Goal: Task Accomplishment & Management: Complete application form

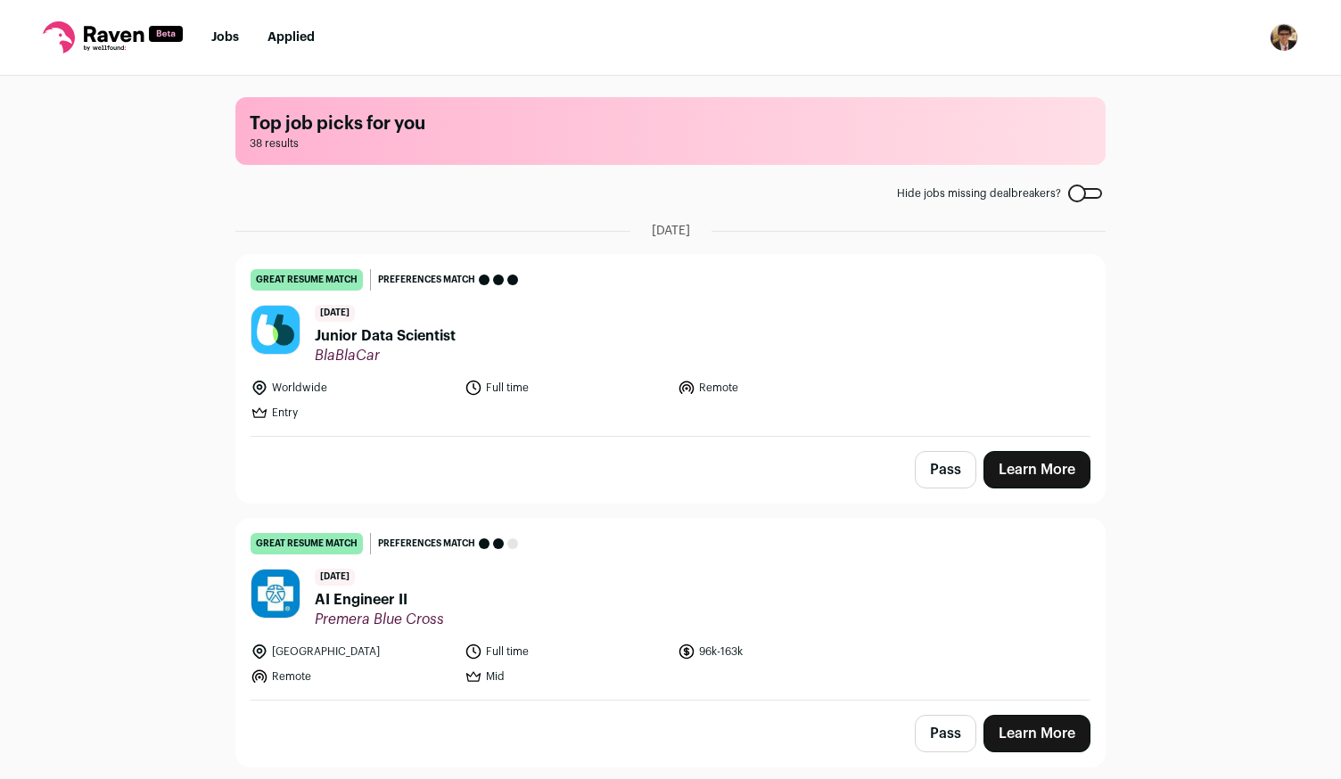
click at [417, 339] on span "Junior Data Scientist" at bounding box center [385, 335] width 141 height 21
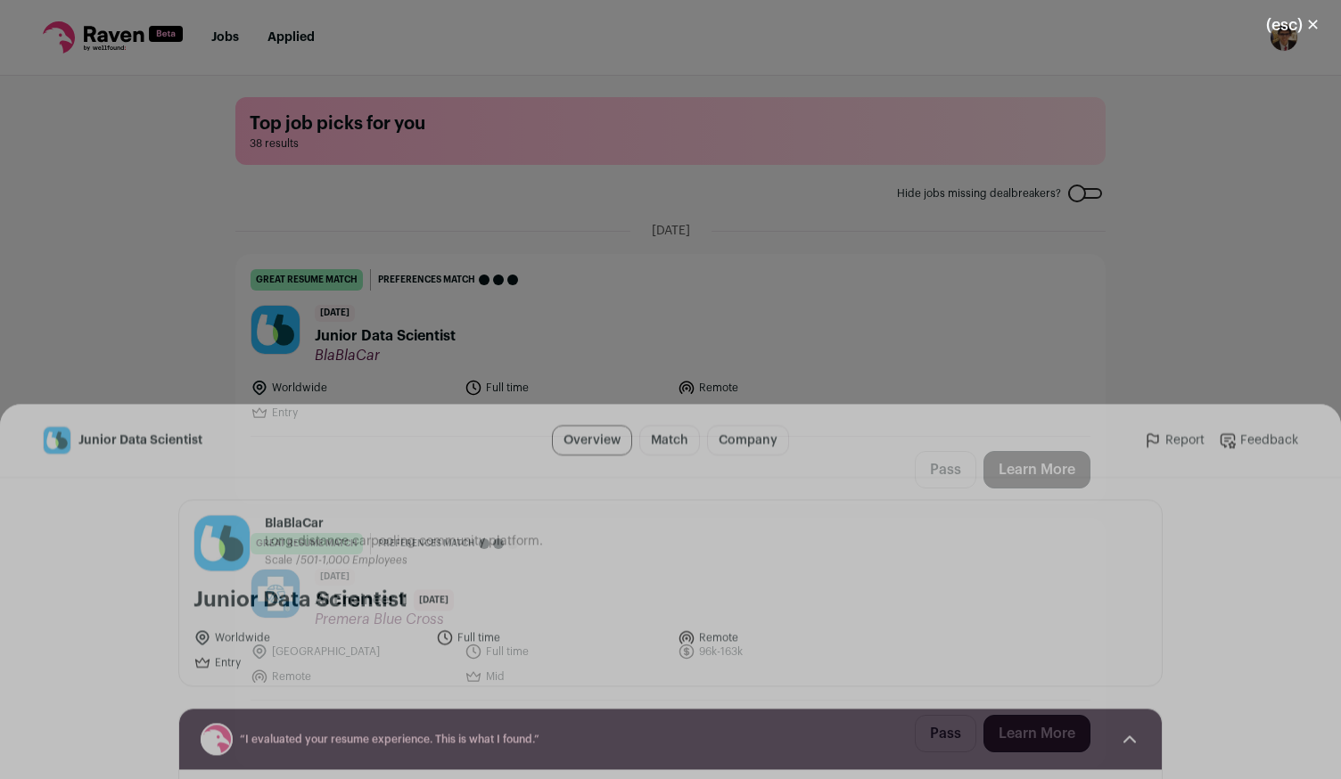
click at [727, 743] on button "I'm Interested" at bounding box center [708, 745] width 125 height 37
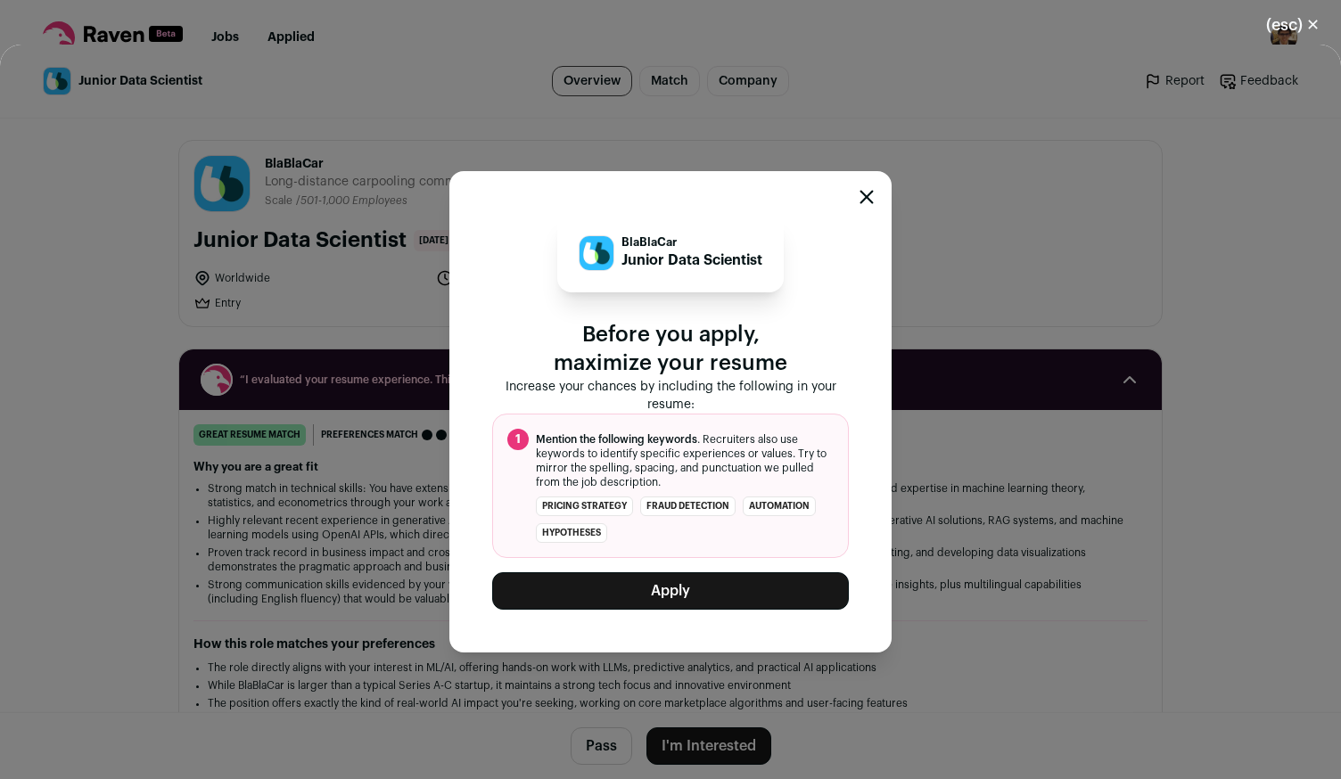
click at [740, 602] on button "Apply" at bounding box center [670, 590] width 357 height 37
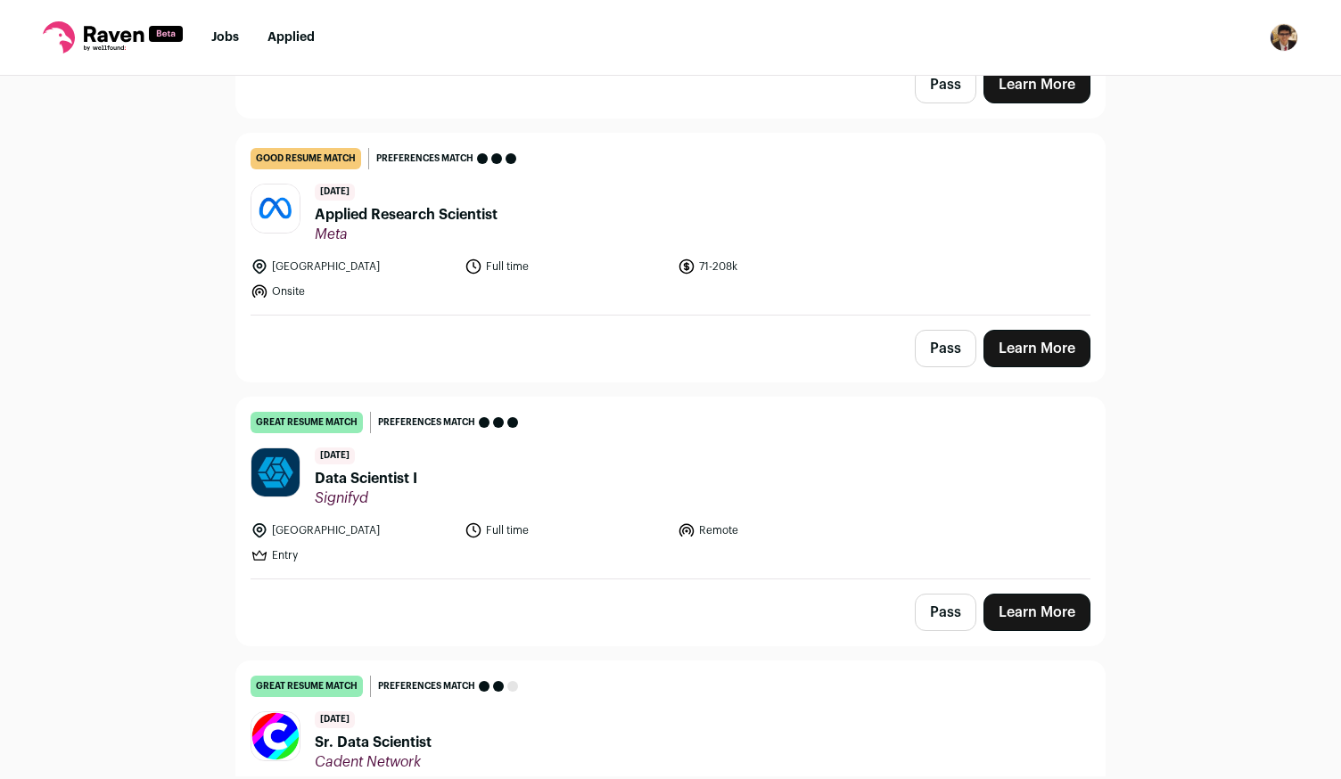
scroll to position [802, 0]
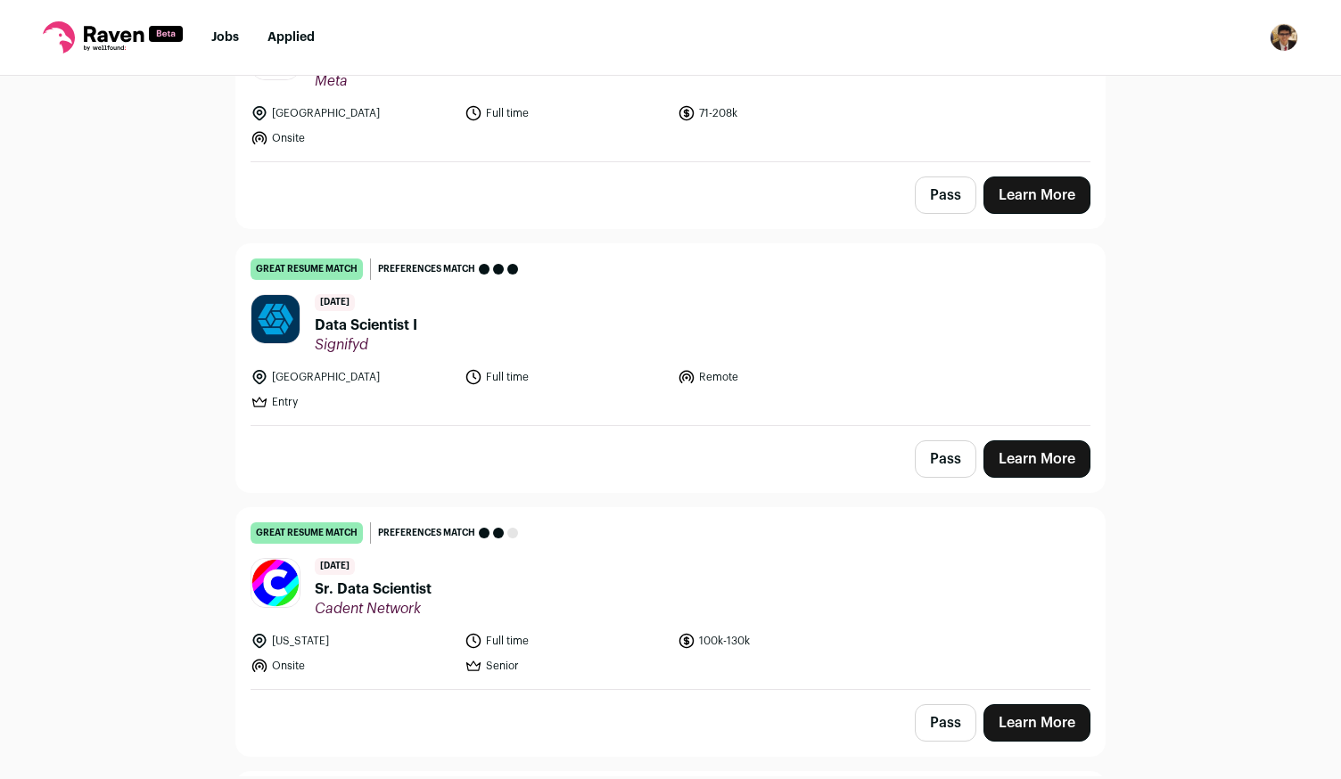
click at [663, 373] on ul "[GEOGRAPHIC_DATA] Full time Remote Entry" at bounding box center [566, 389] width 630 height 43
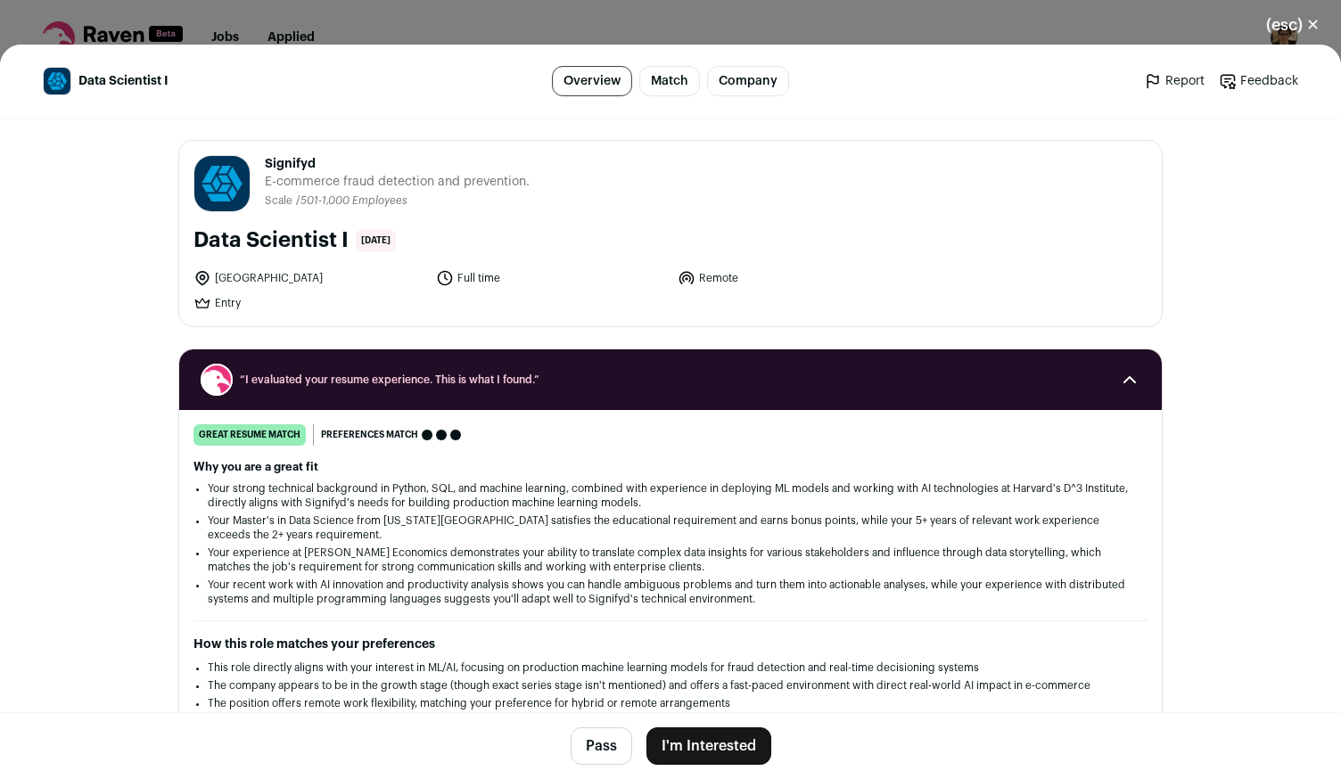
click at [745, 746] on button "I'm Interested" at bounding box center [708, 745] width 125 height 37
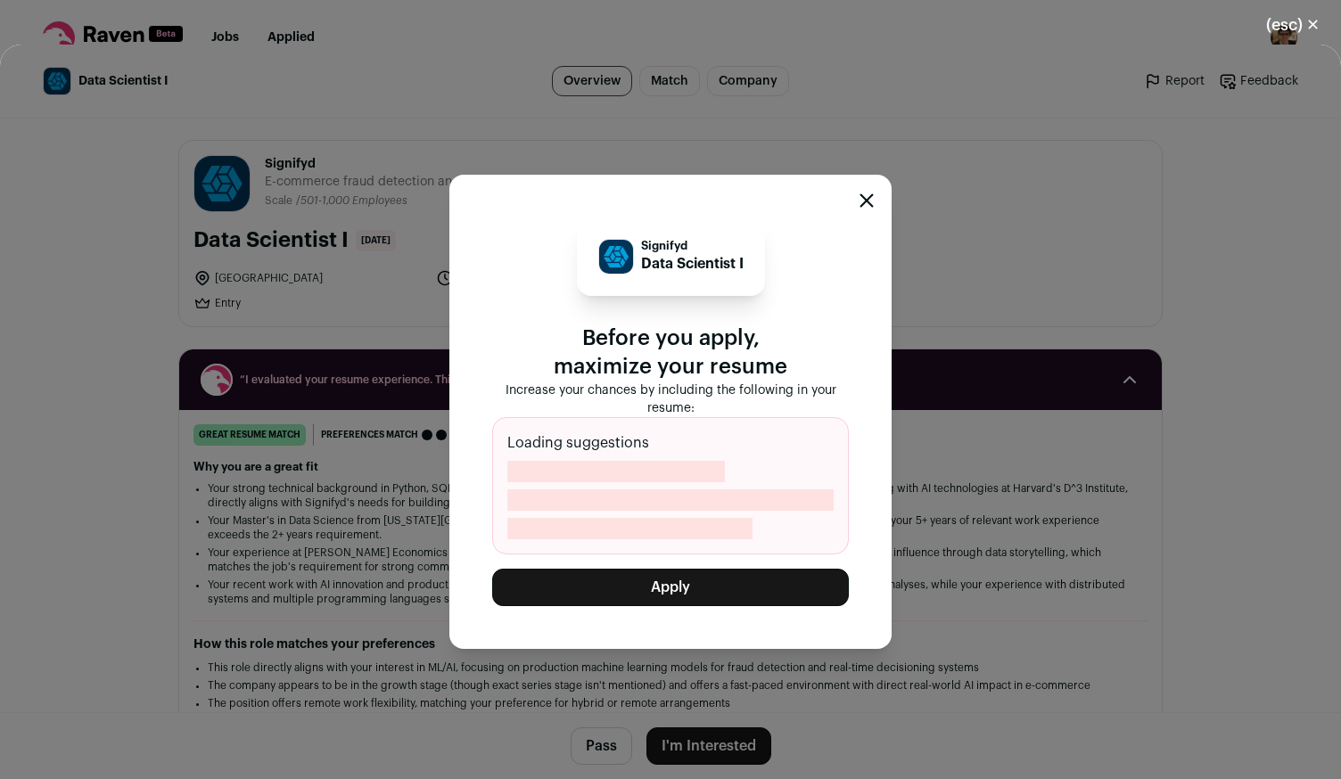
click at [722, 580] on button "Apply" at bounding box center [670, 587] width 357 height 37
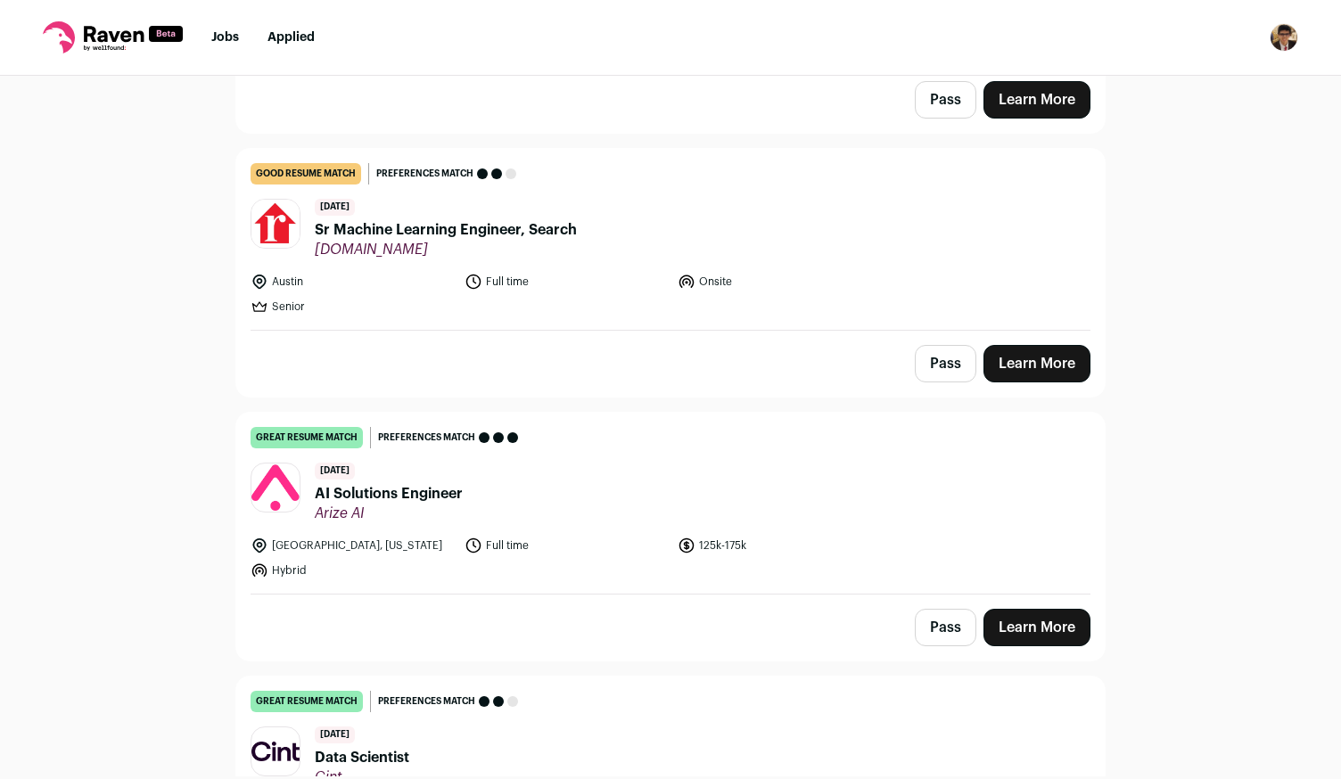
scroll to position [1337, 0]
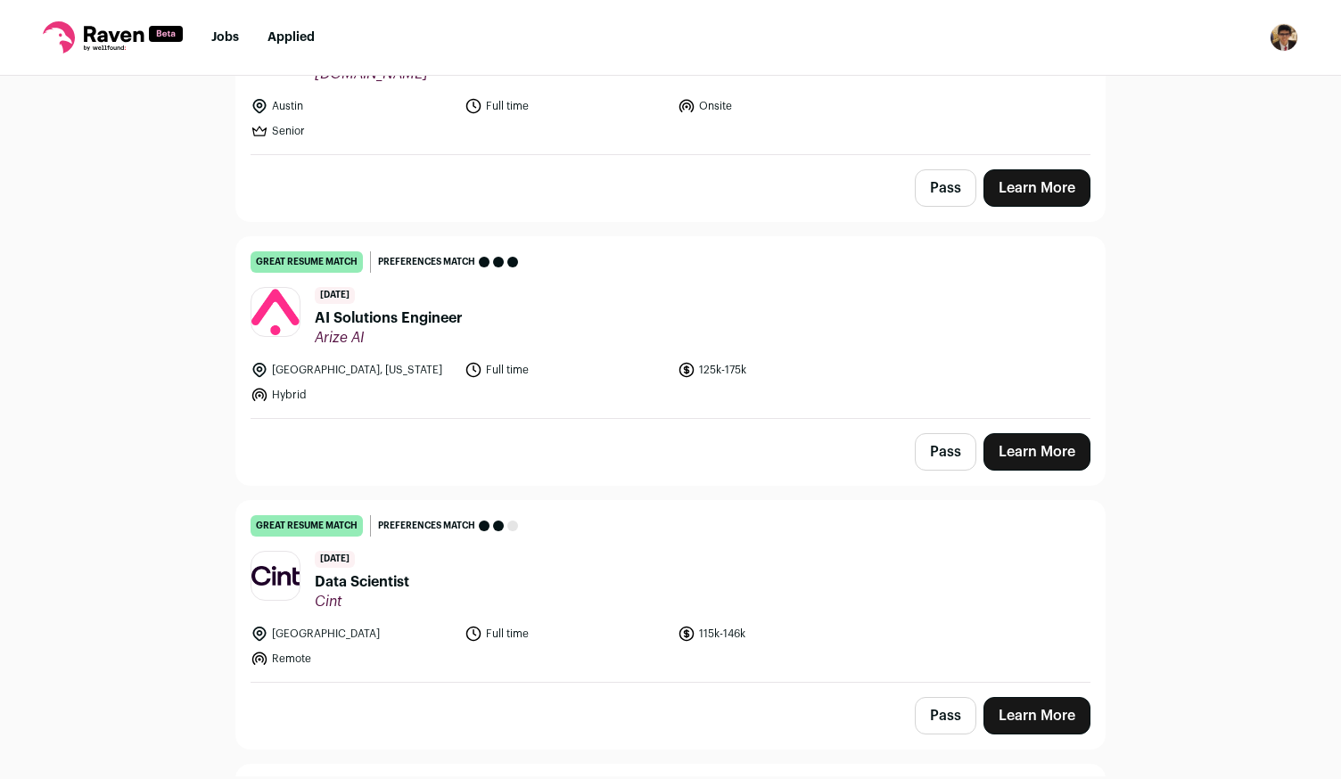
click at [787, 361] on li "125k-175k" at bounding box center [779, 370] width 203 height 18
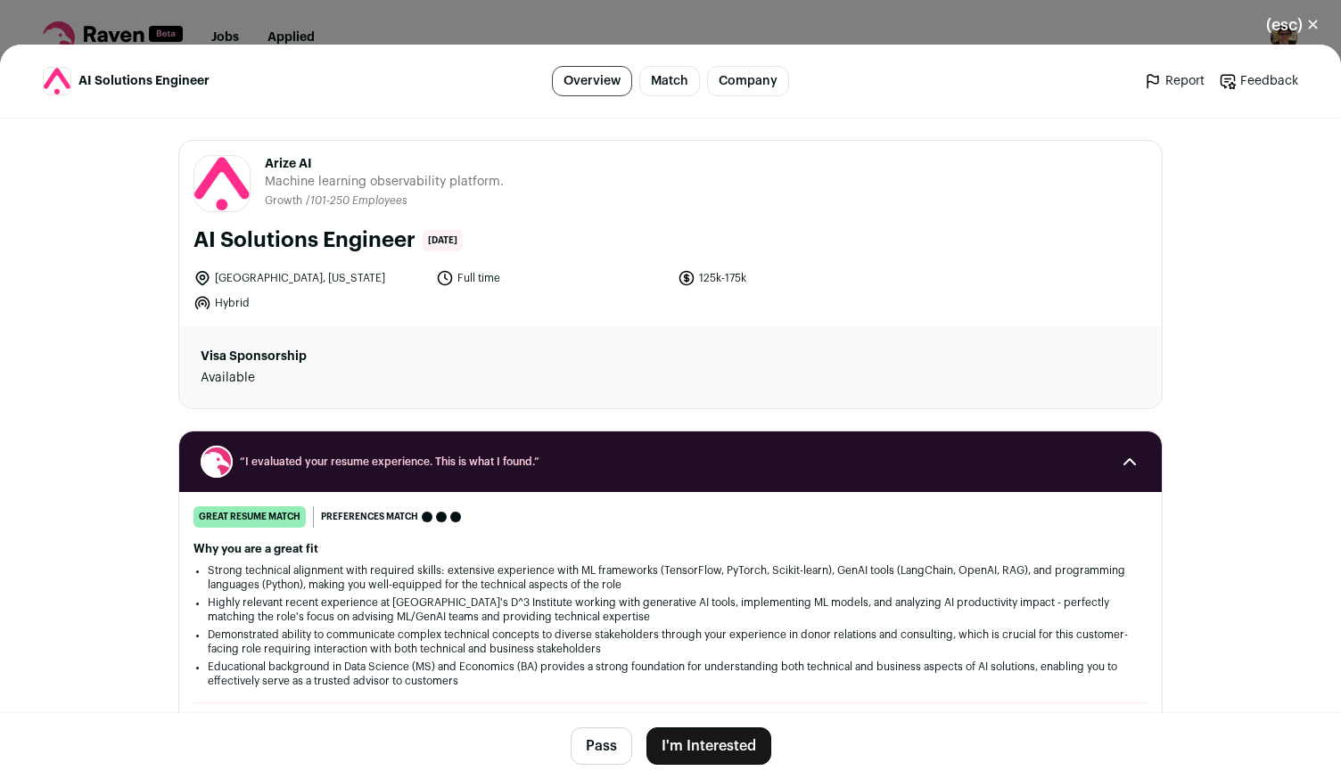
click at [717, 737] on button "I'm Interested" at bounding box center [708, 745] width 125 height 37
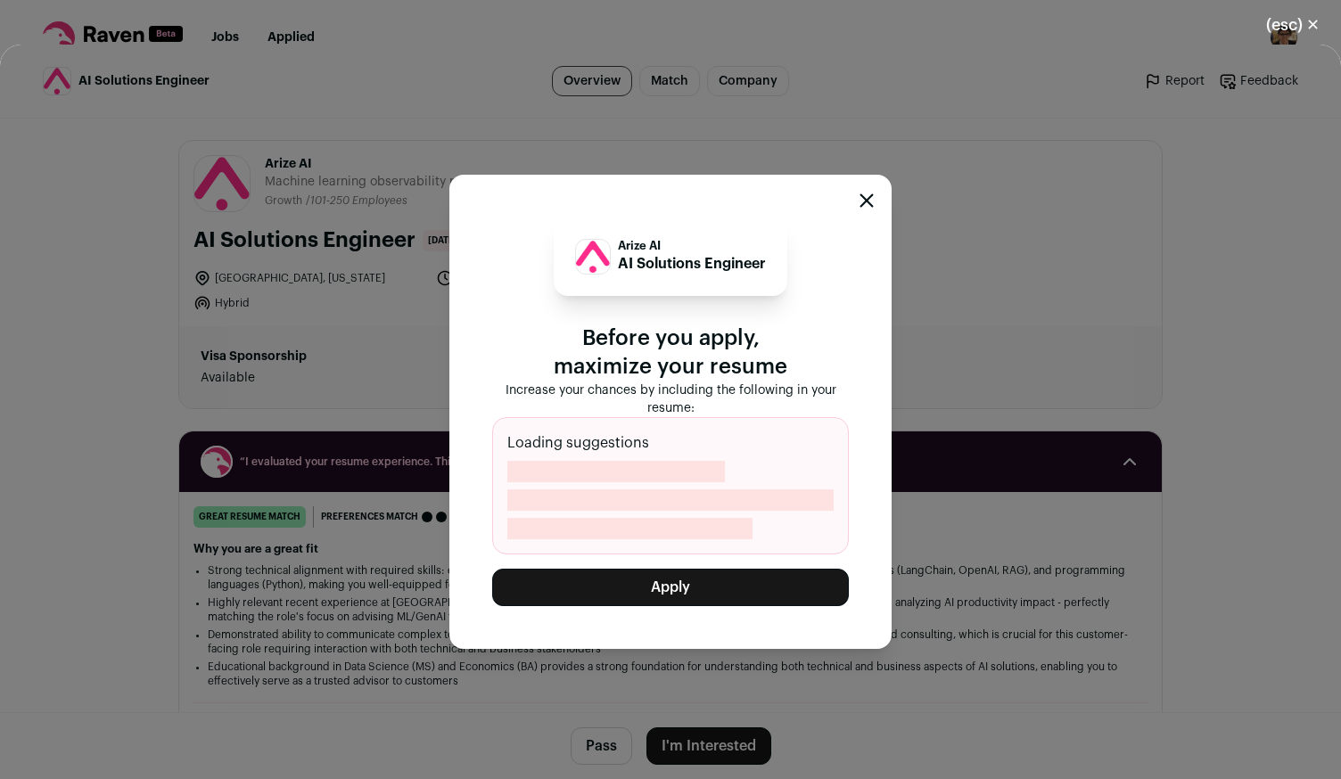
click at [734, 602] on button "Apply" at bounding box center [670, 587] width 357 height 37
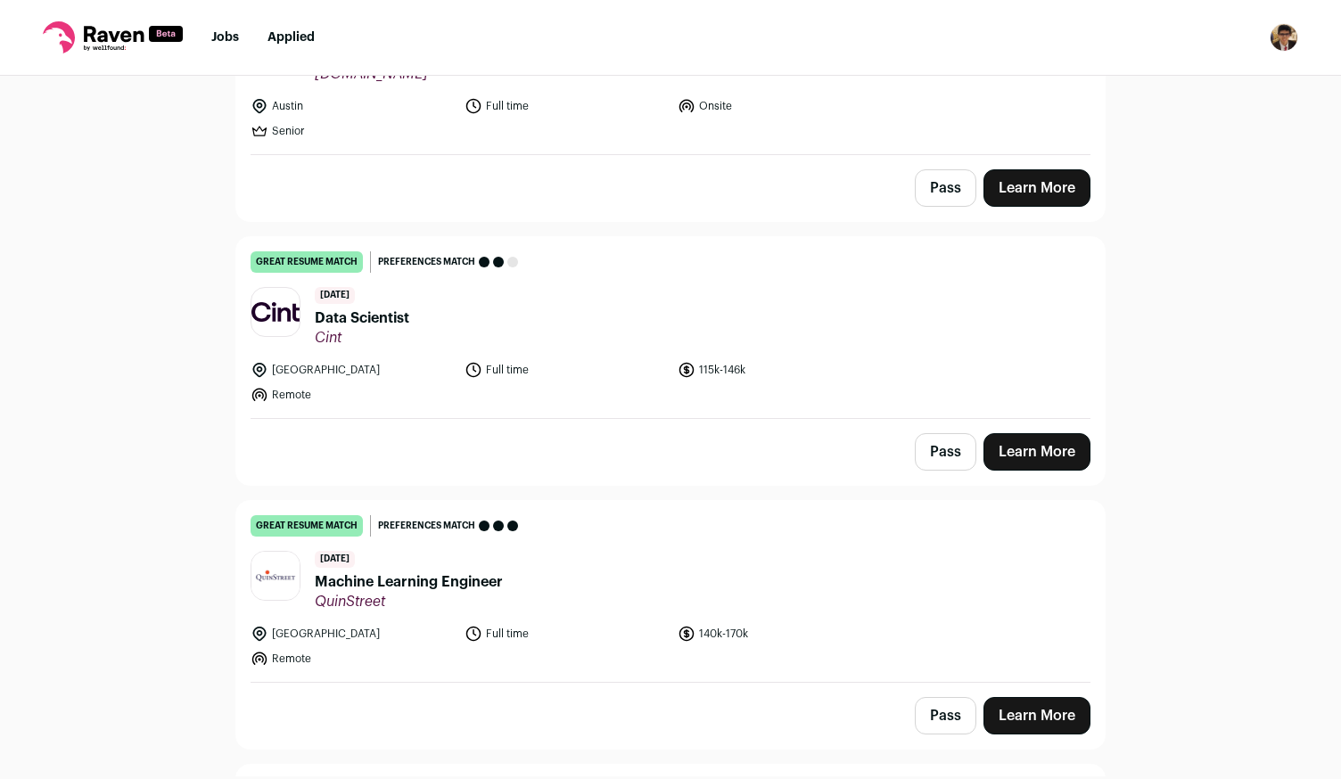
click at [731, 406] on link "great resume match You meet the must-have requirements, the nice-to-have requir…" at bounding box center [670, 327] width 868 height 181
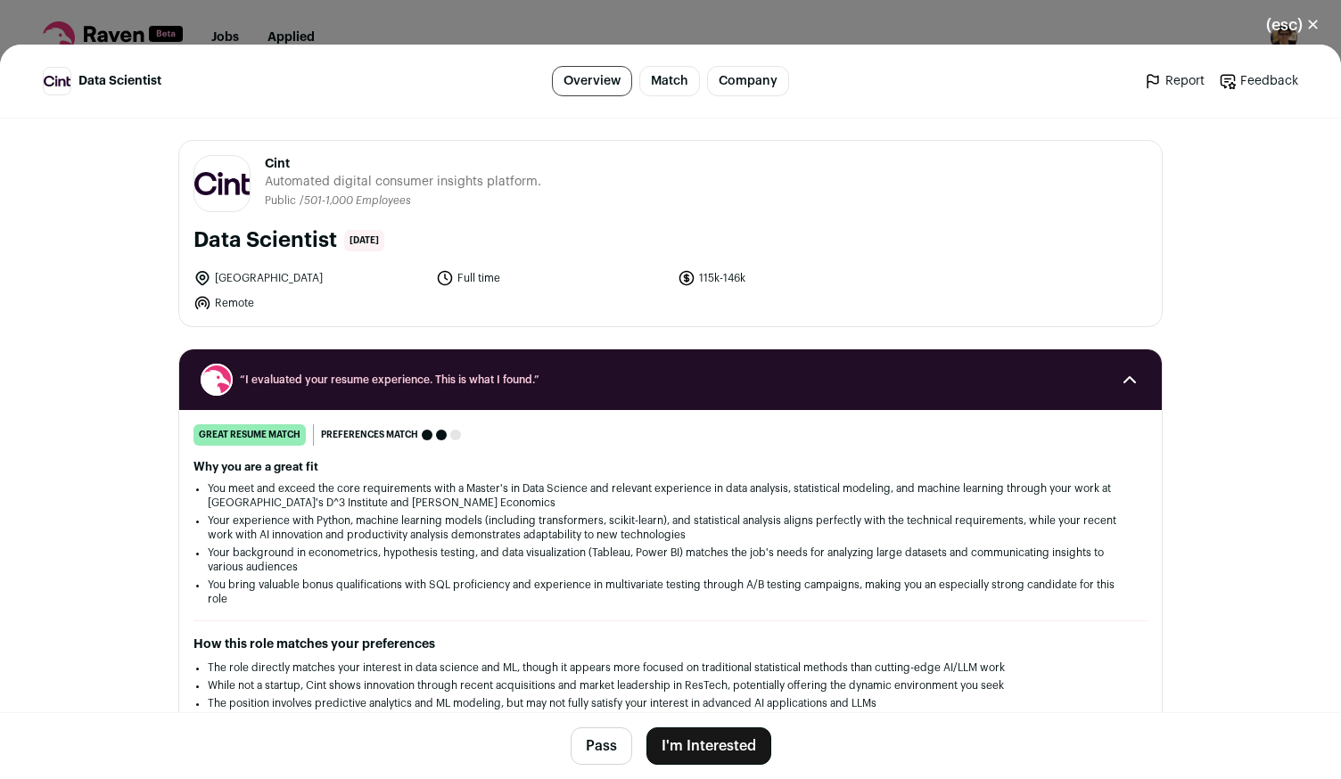
click at [706, 751] on button "I'm Interested" at bounding box center [708, 745] width 125 height 37
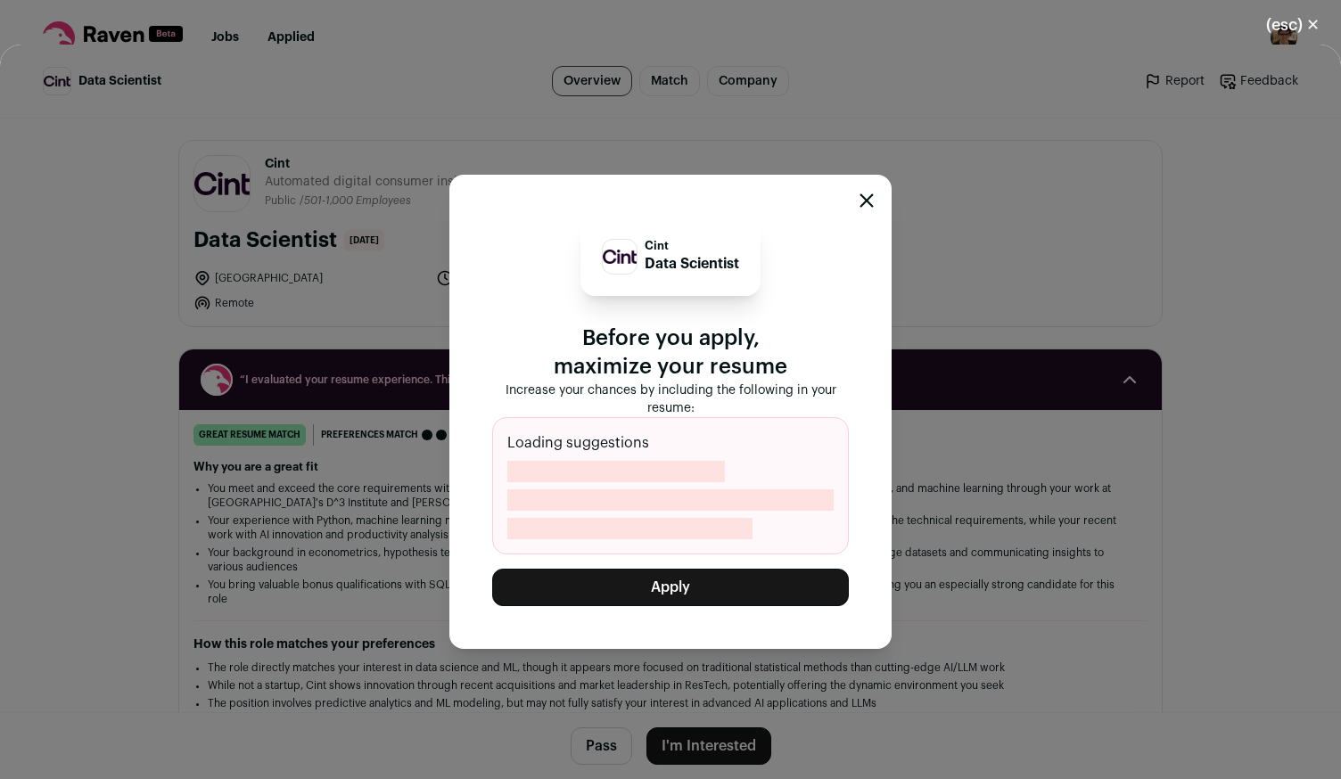
click at [734, 587] on button "Apply" at bounding box center [670, 587] width 357 height 37
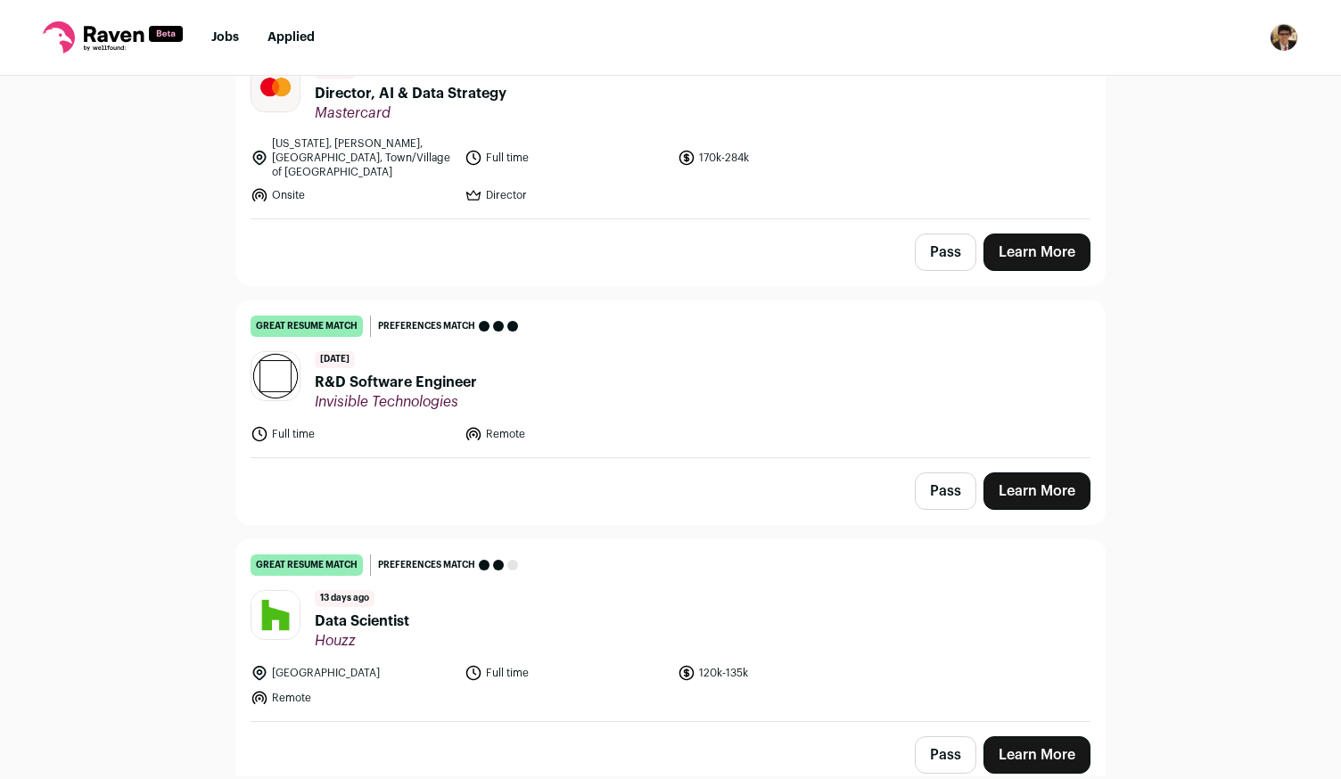
scroll to position [4012, 0]
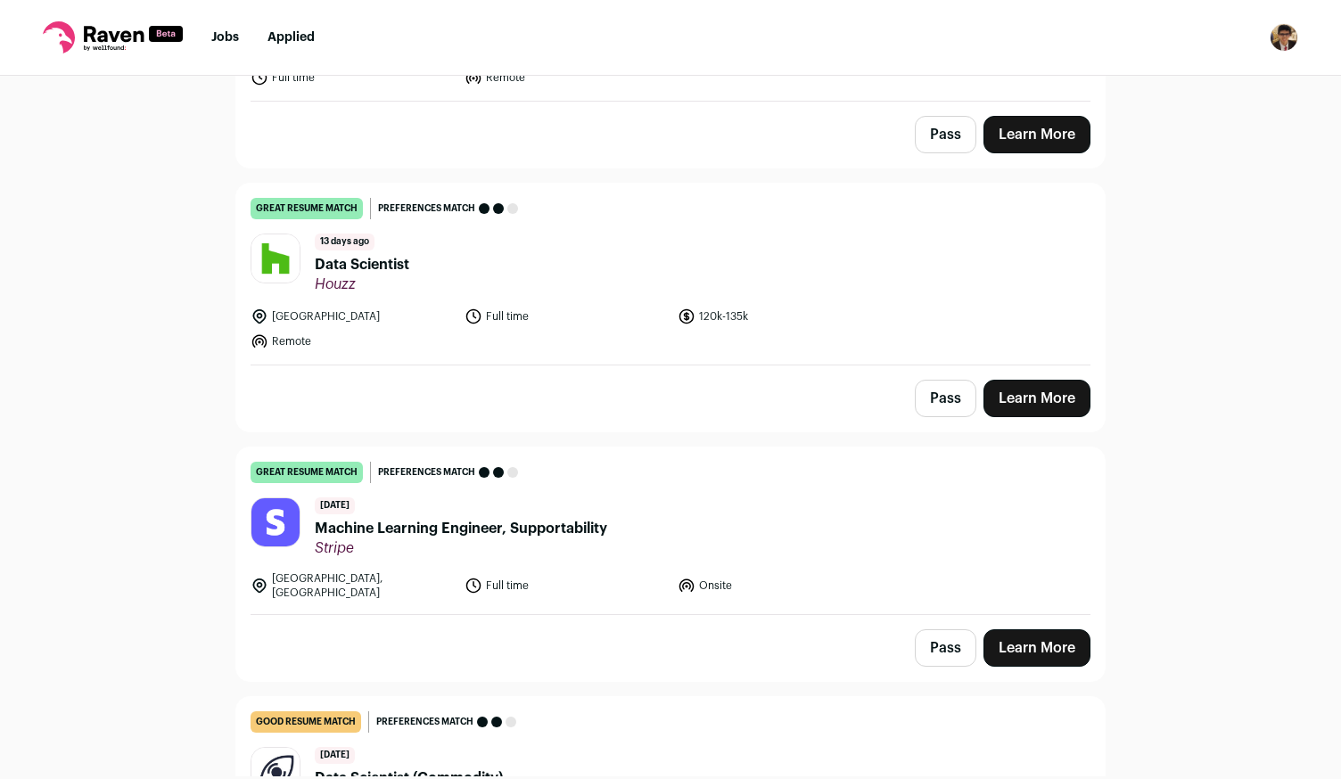
click at [842, 308] on li "120k-135k" at bounding box center [779, 317] width 203 height 18
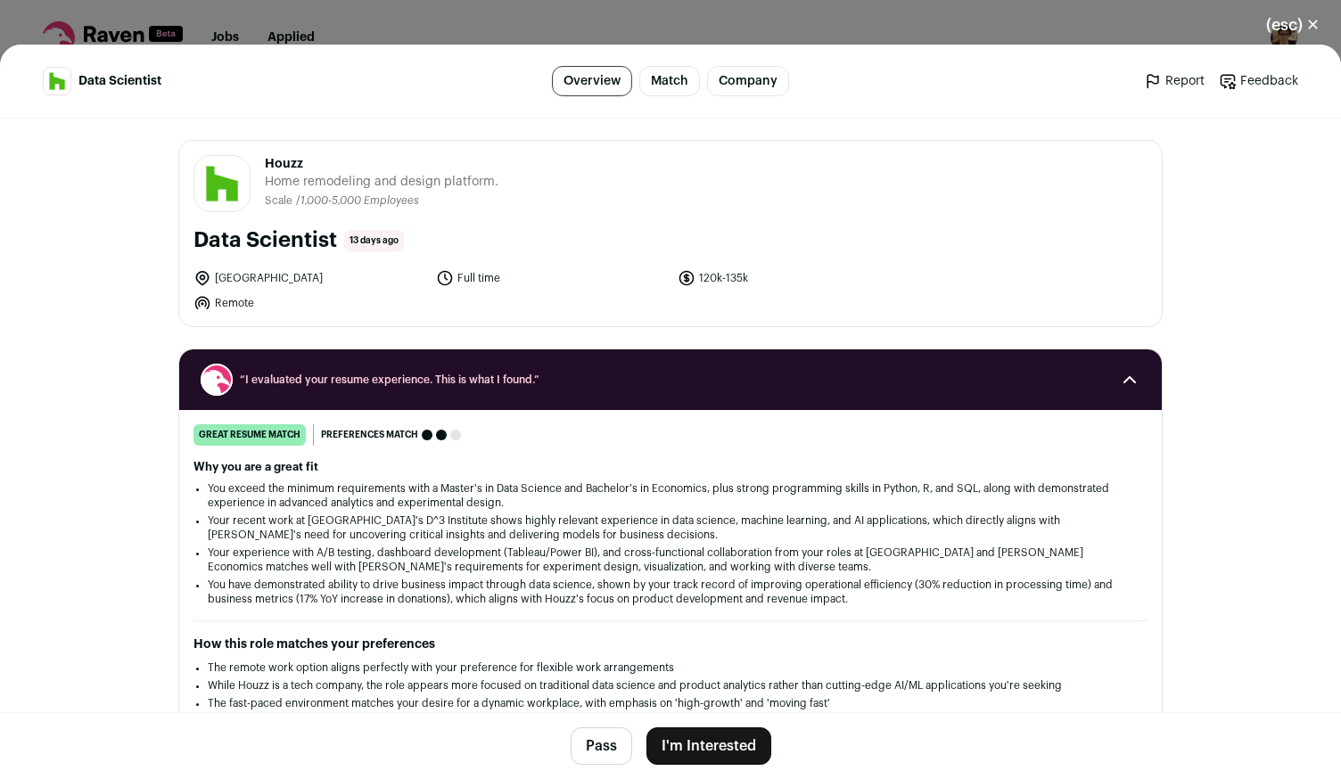
click at [725, 732] on button "I'm Interested" at bounding box center [708, 745] width 125 height 37
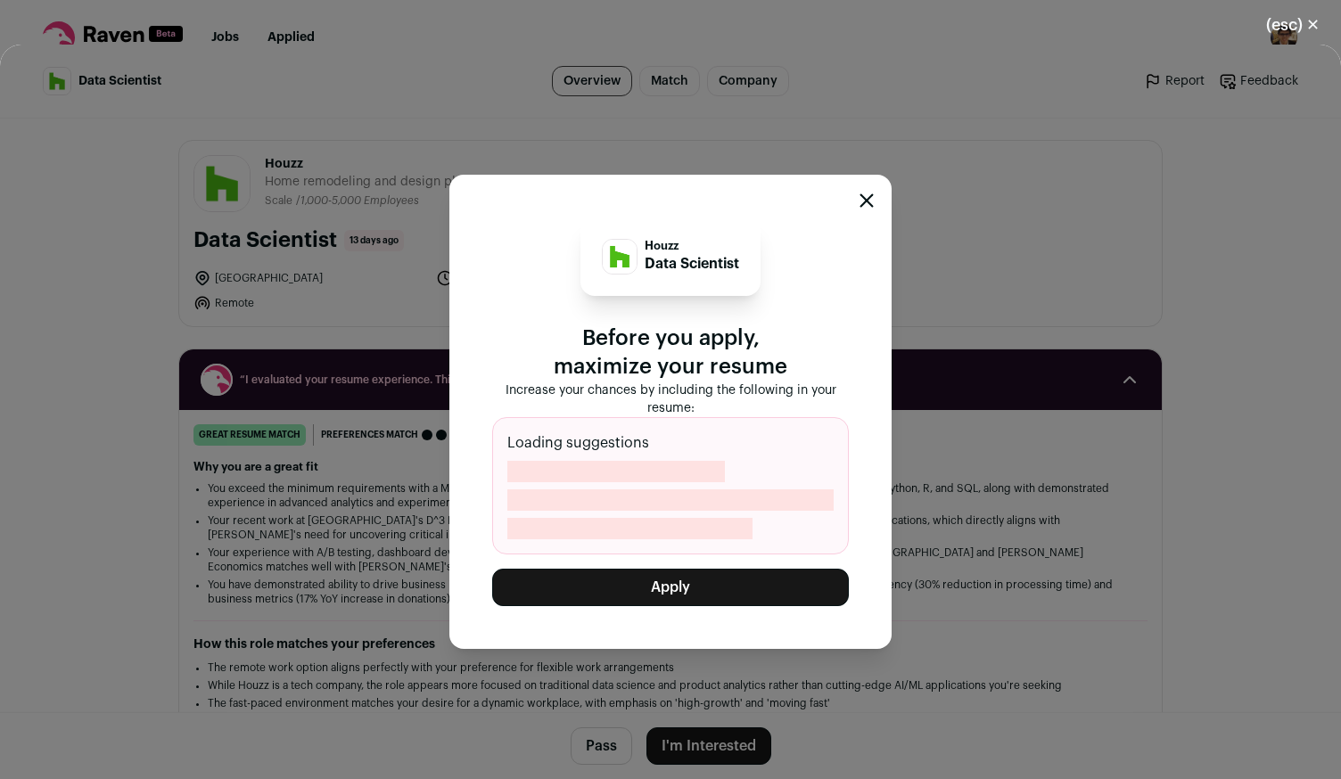
click at [770, 589] on button "Apply" at bounding box center [670, 587] width 357 height 37
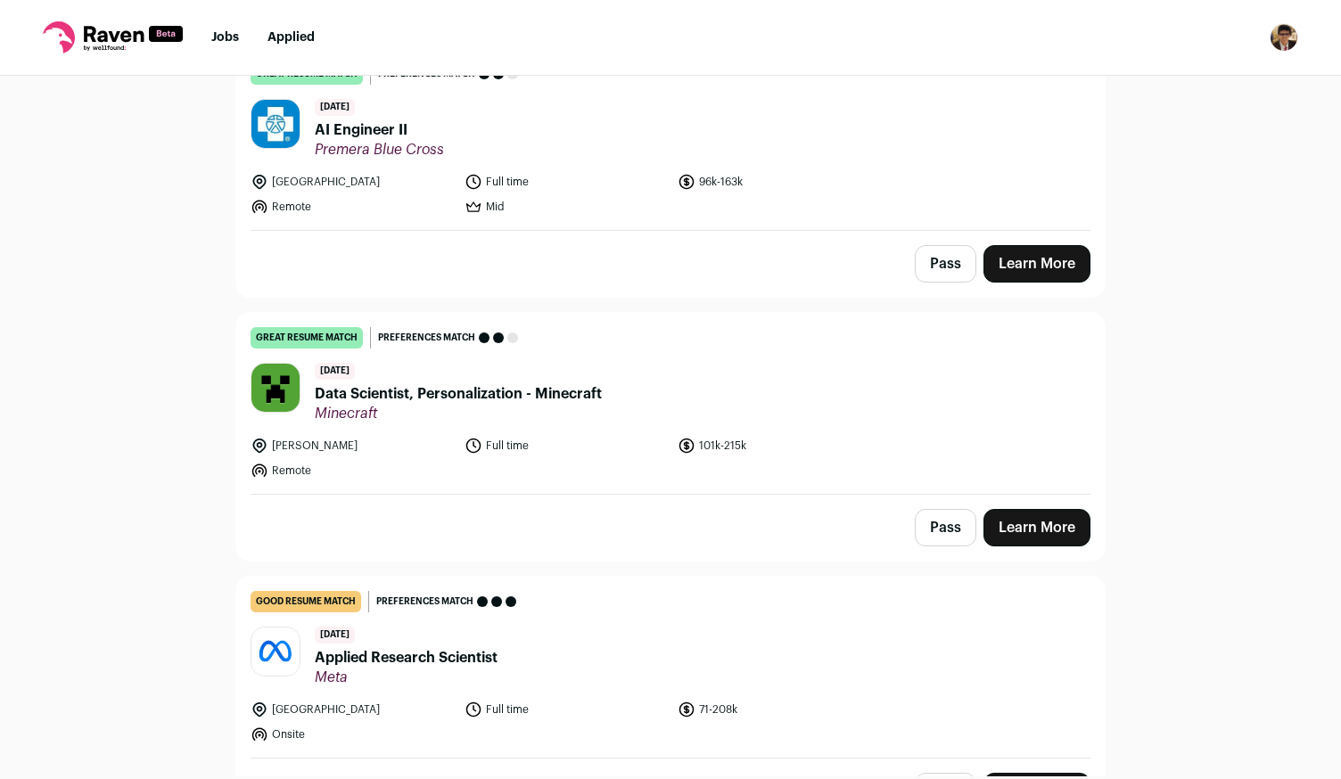
scroll to position [178, 0]
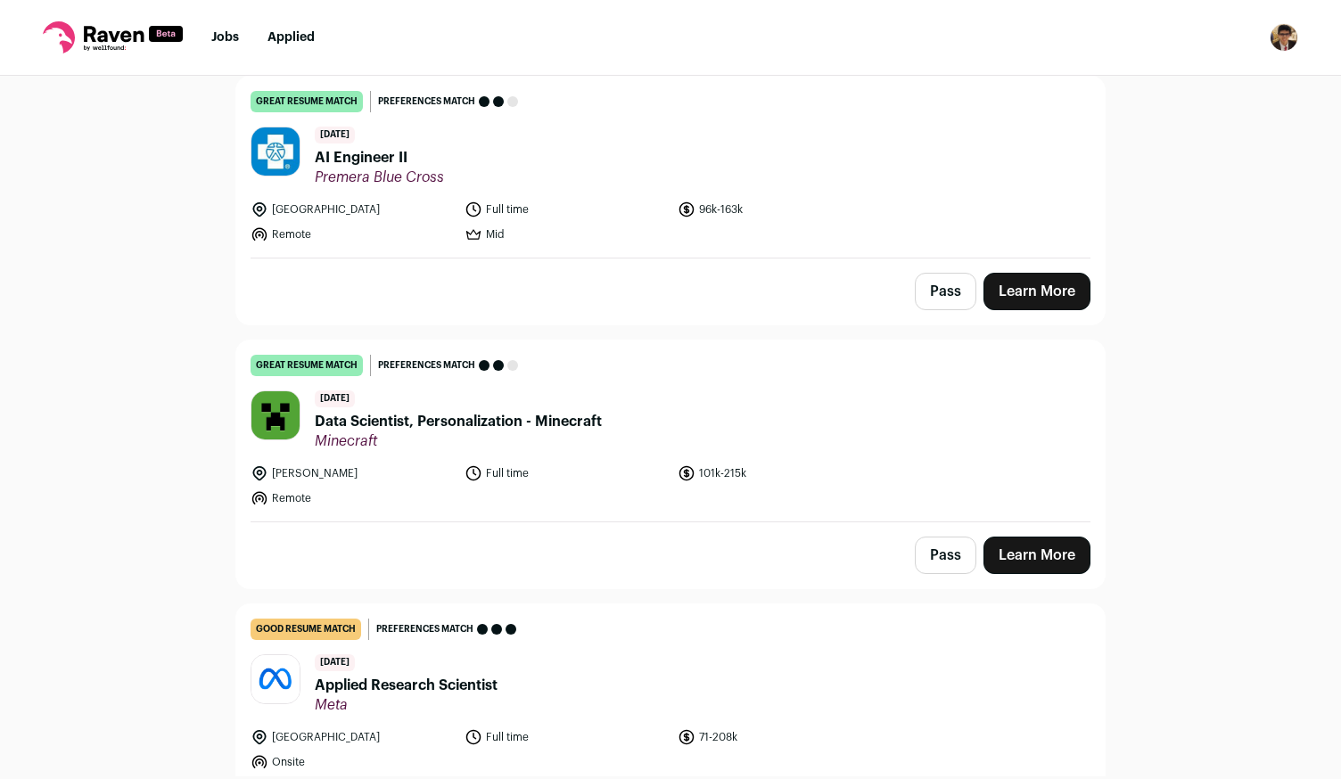
click at [572, 434] on span "Minecraft" at bounding box center [458, 441] width 287 height 18
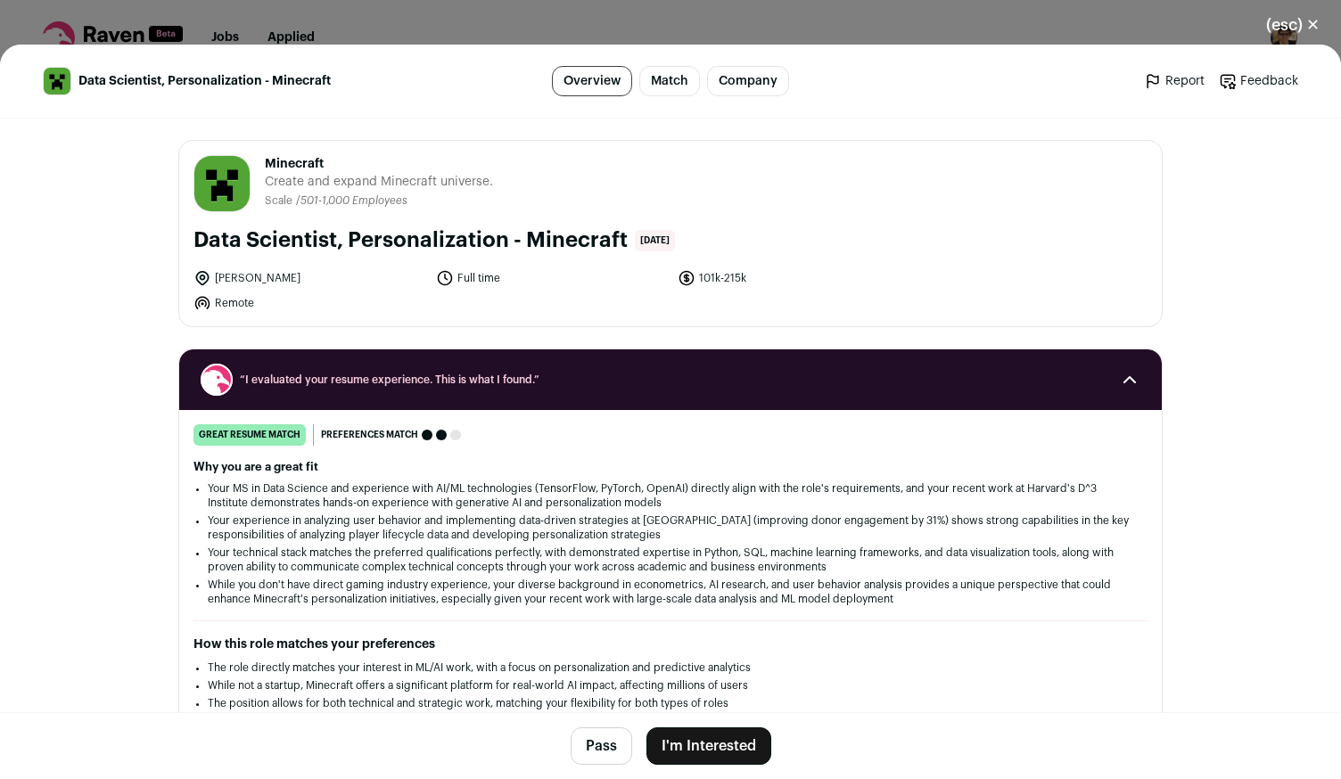
click at [679, 730] on button "I'm Interested" at bounding box center [708, 745] width 125 height 37
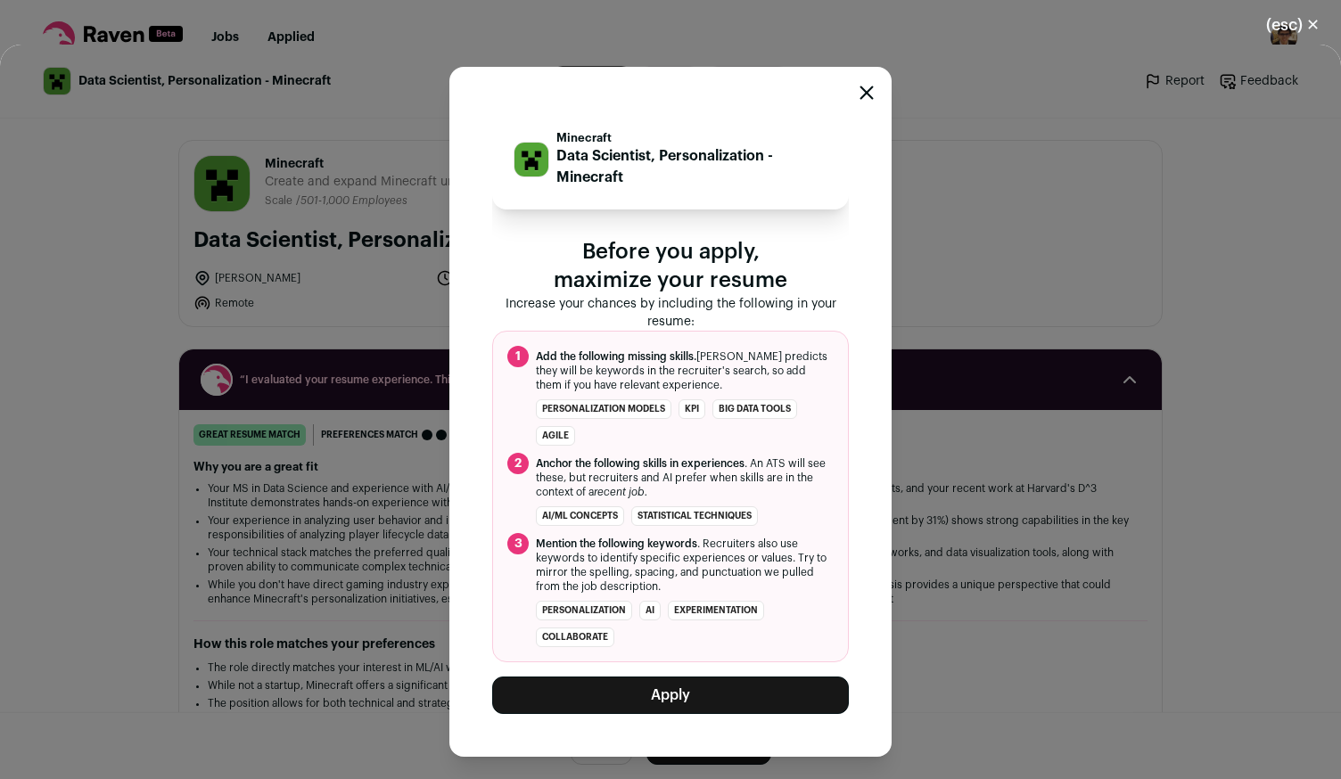
click at [702, 686] on button "Apply" at bounding box center [670, 695] width 357 height 37
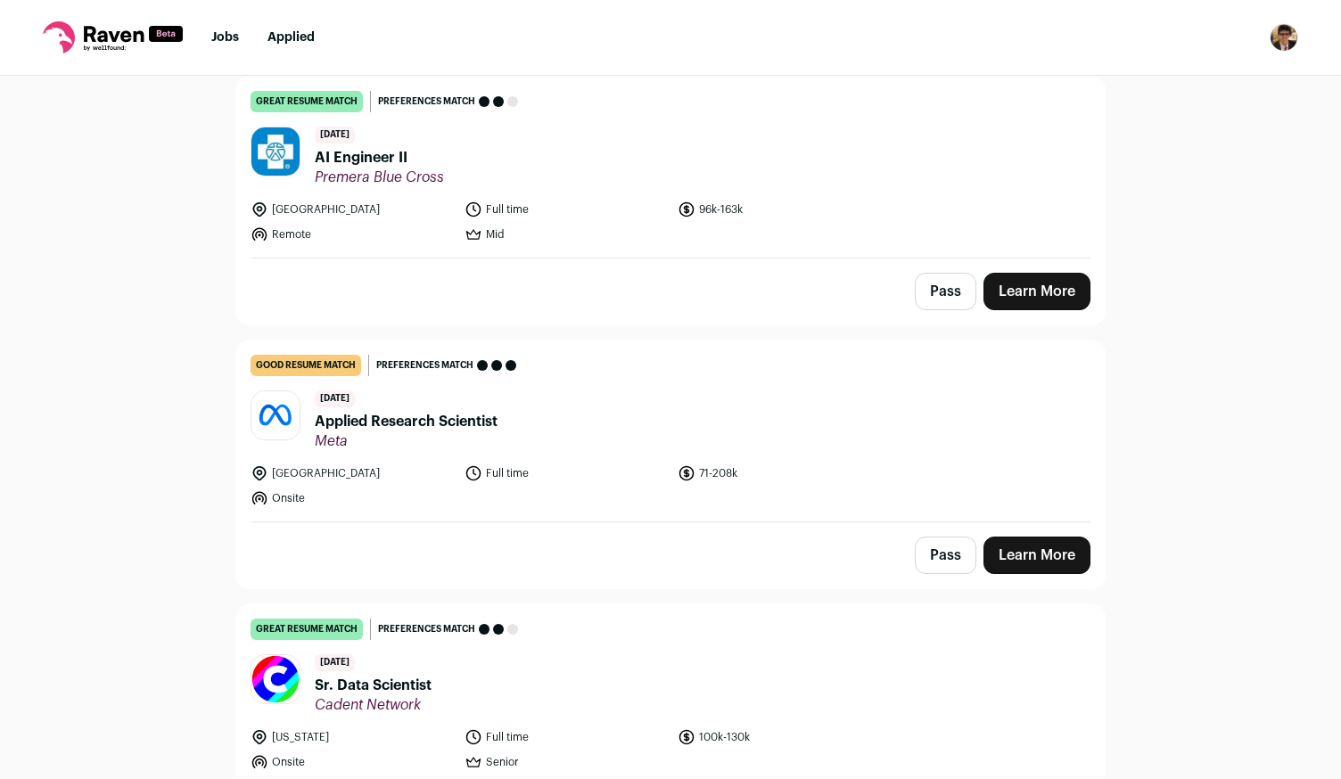
scroll to position [0, 0]
